Goal: Information Seeking & Learning: Learn about a topic

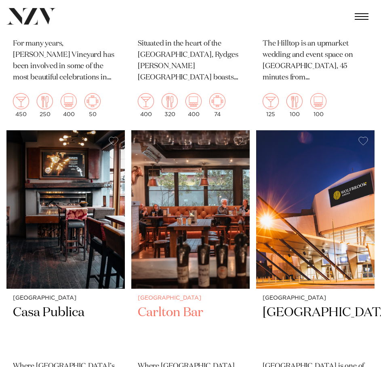
scroll to position [484, 0]
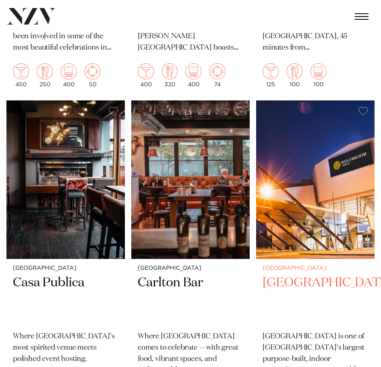
click at [314, 284] on h2 "[GEOGRAPHIC_DATA]" at bounding box center [314, 300] width 105 height 50
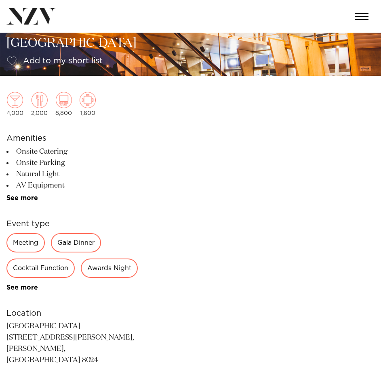
scroll to position [121, 0]
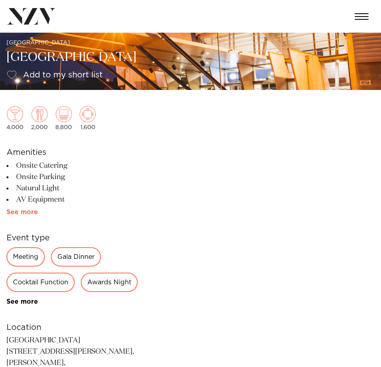
click at [26, 209] on link "See more" at bounding box center [37, 212] width 63 height 6
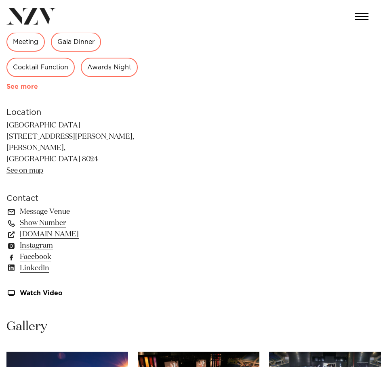
scroll to position [525, 0]
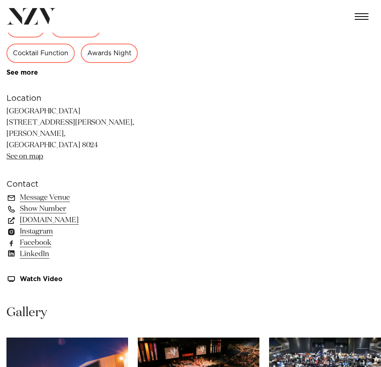
click at [19, 76] on link "See more" at bounding box center [37, 72] width 63 height 6
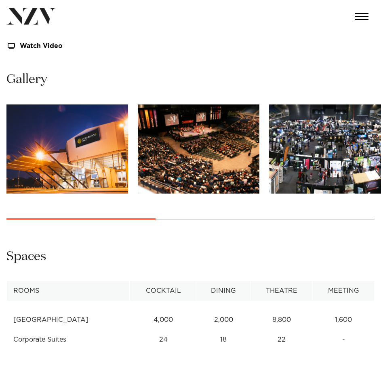
scroll to position [928, 0]
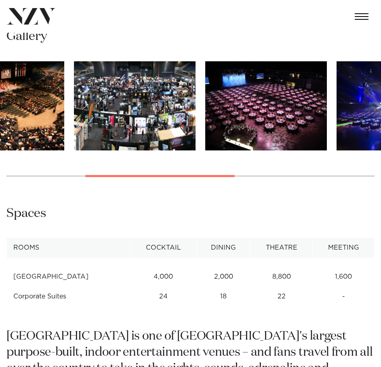
click at [0, 127] on html "Locations [GEOGRAPHIC_DATA] [GEOGRAPHIC_DATA] [GEOGRAPHIC_DATA] [GEOGRAPHIC_DAT…" at bounding box center [190, 288] width 381 height 2433
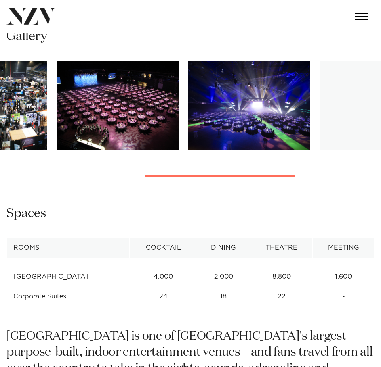
click at [188, 127] on img "5 / 7" at bounding box center [248, 105] width 121 height 89
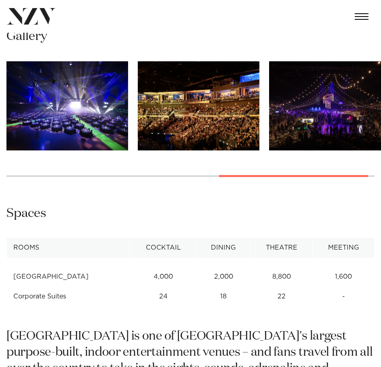
click at [0, 0] on slot at bounding box center [0, 0] width 0 height 0
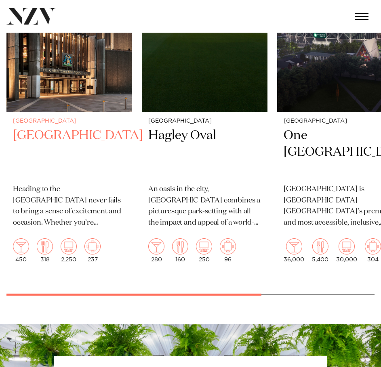
scroll to position [1574, 0]
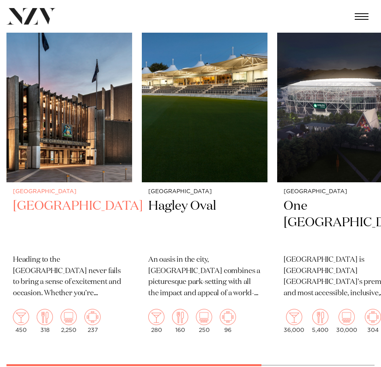
click at [82, 198] on h2 "[GEOGRAPHIC_DATA]" at bounding box center [69, 223] width 113 height 50
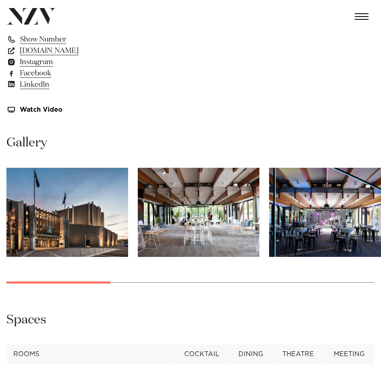
scroll to position [525, 0]
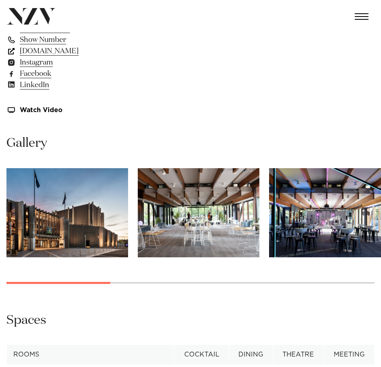
click at [40, 50] on link "[DOMAIN_NAME]" at bounding box center [72, 51] width 132 height 11
